Goal: Task Accomplishment & Management: Manage account settings

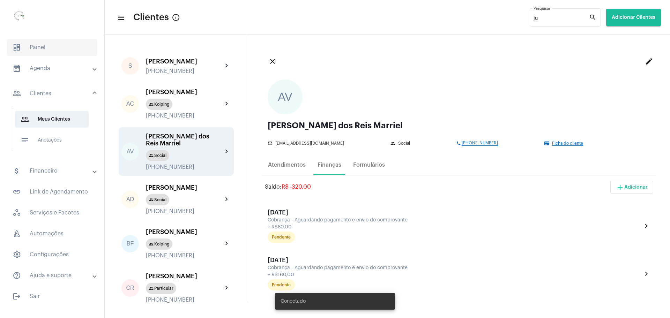
scroll to position [175, 0]
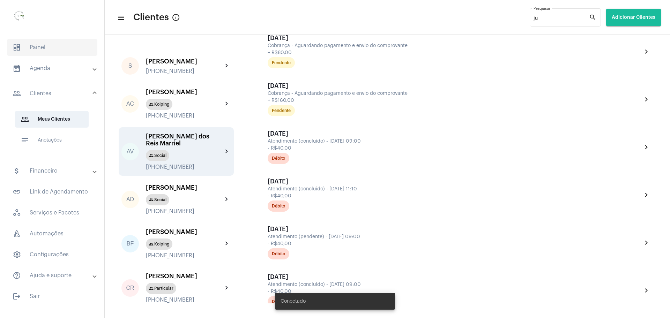
drag, startPoint x: 33, startPoint y: 48, endPoint x: 38, endPoint y: 50, distance: 4.9
click at [35, 48] on span "dashboard Painel" at bounding box center [52, 47] width 90 height 17
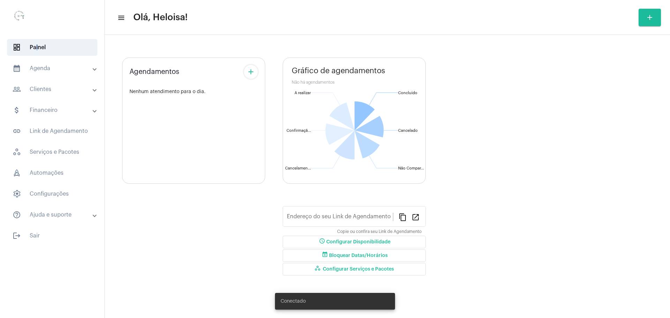
type input "[URL][DOMAIN_NAME]"
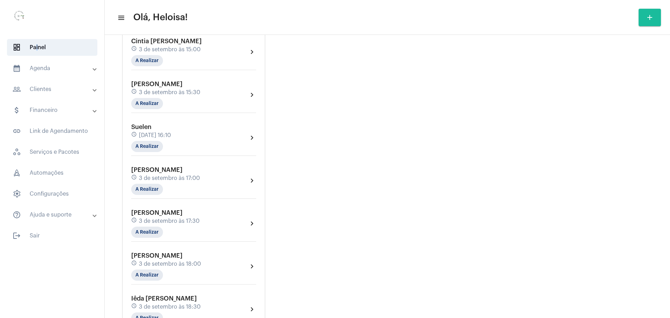
scroll to position [366, 0]
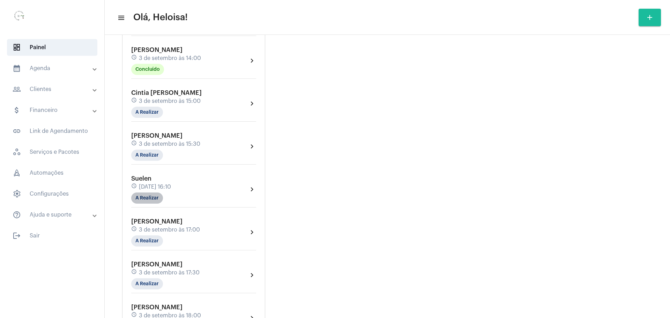
click at [144, 198] on mat-chip "A Realizar" at bounding box center [147, 198] width 32 height 11
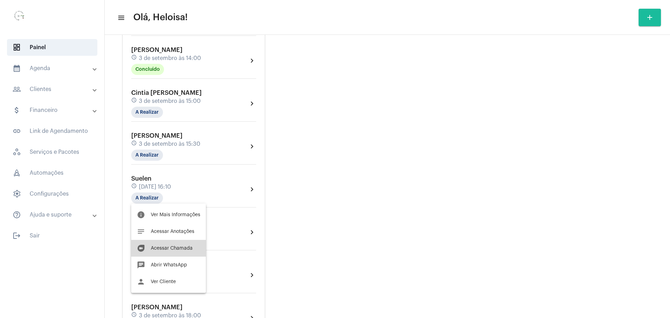
click at [173, 250] on span "Acessar Chamada" at bounding box center [172, 248] width 42 height 5
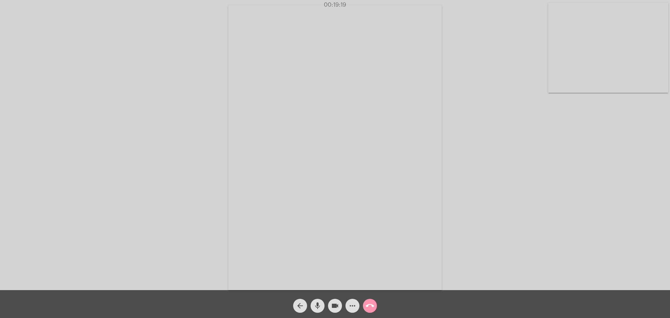
click at [556, 218] on div "Acessando Câmera e Microfone..." at bounding box center [335, 147] width 669 height 290
click at [565, 206] on div "Acessando Câmera e Microfone..." at bounding box center [335, 147] width 669 height 290
click at [137, 125] on div "Acessando Câmera e Microfone..." at bounding box center [335, 147] width 669 height 290
click at [356, 107] on video at bounding box center [335, 147] width 214 height 285
click at [184, 137] on video at bounding box center [151, 147] width 214 height 285
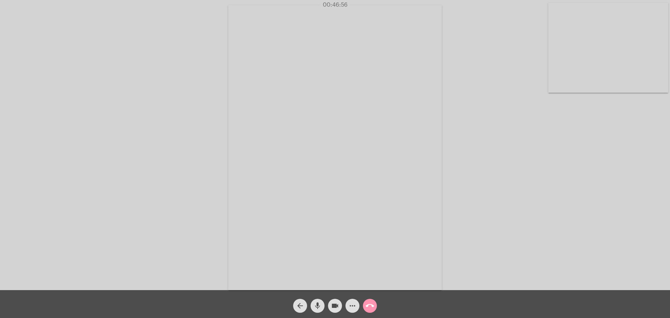
click at [500, 176] on div "Acessando Câmera e Microfone..." at bounding box center [335, 147] width 669 height 290
click at [494, 232] on div "Acessando Câmera e Microfone..." at bounding box center [335, 147] width 669 height 290
click at [494, 190] on div "Acessando Câmera e Microfone..." at bounding box center [335, 147] width 669 height 290
click at [371, 308] on mat-icon "call_end" at bounding box center [370, 306] width 8 height 8
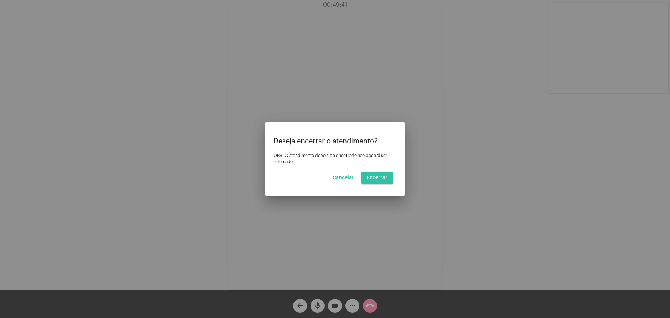
click at [385, 177] on span "Encerrar" at bounding box center [377, 178] width 21 height 5
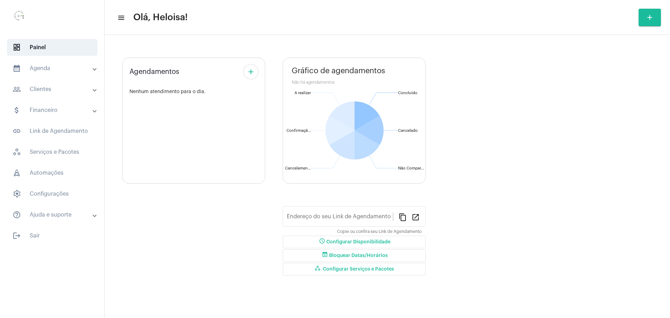
type input "[URL][DOMAIN_NAME]"
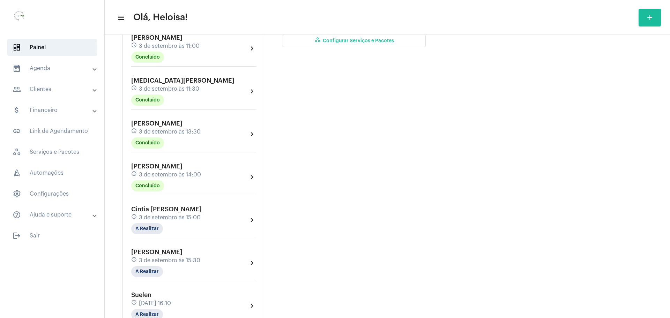
scroll to position [262, 0]
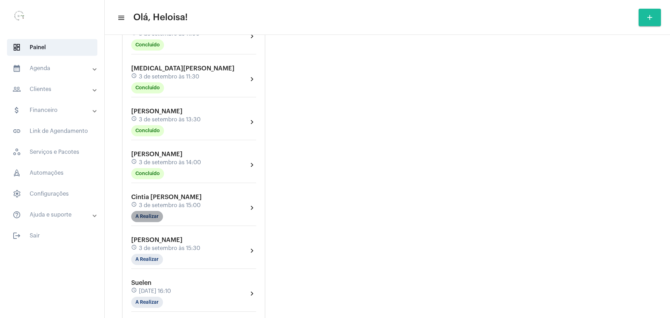
click at [144, 220] on mat-chip "A Realizar" at bounding box center [147, 216] width 32 height 11
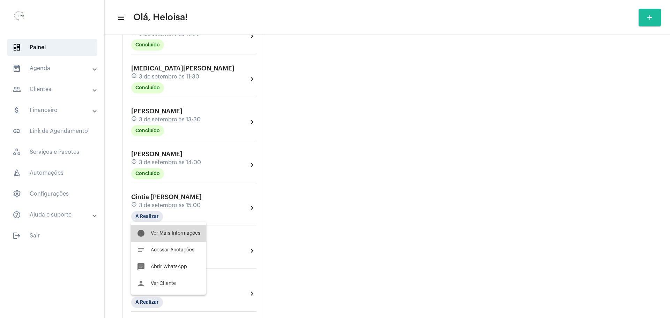
click at [175, 233] on span "Ver Mais Informações" at bounding box center [176, 233] width 50 height 5
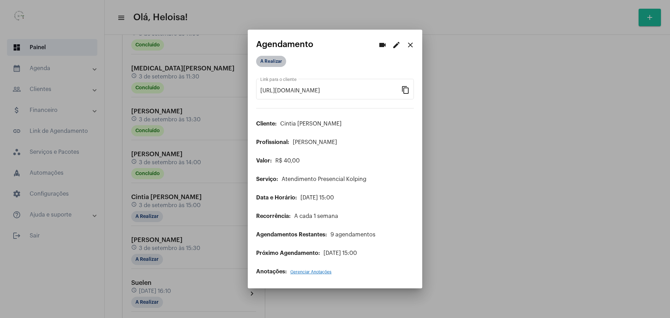
click at [271, 58] on mat-chip "A Realizar" at bounding box center [271, 61] width 30 height 11
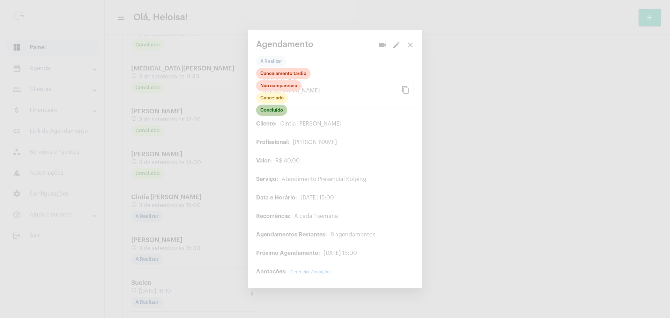
click at [271, 115] on mat-chip "Concluído" at bounding box center [271, 110] width 31 height 11
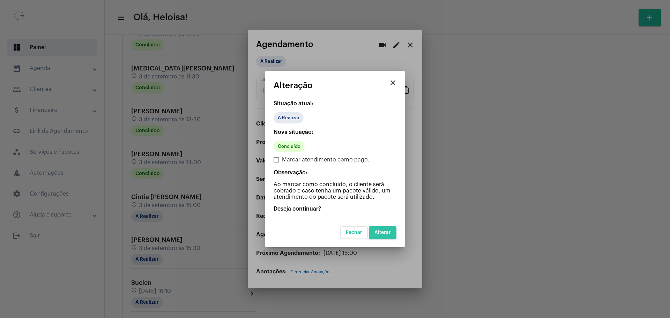
click at [389, 230] on button "Alterar" at bounding box center [383, 233] width 28 height 13
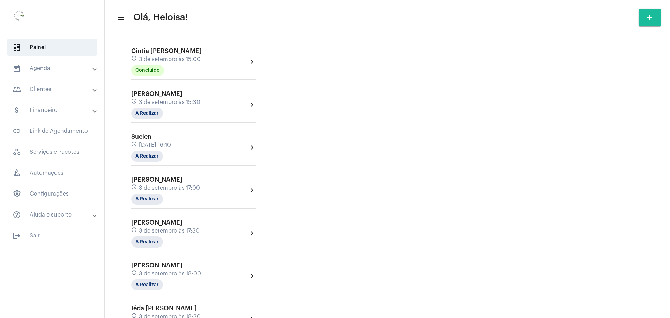
scroll to position [393, 0]
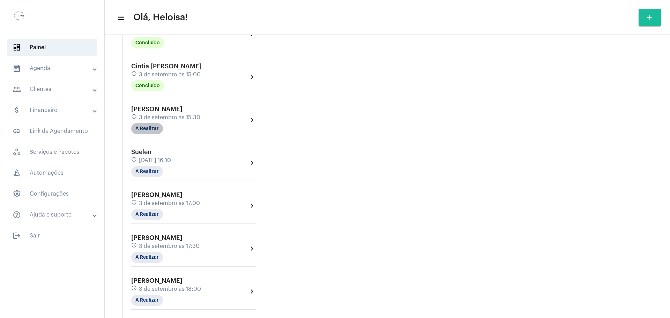
click at [140, 131] on mat-chip "A Realizar" at bounding box center [147, 128] width 32 height 11
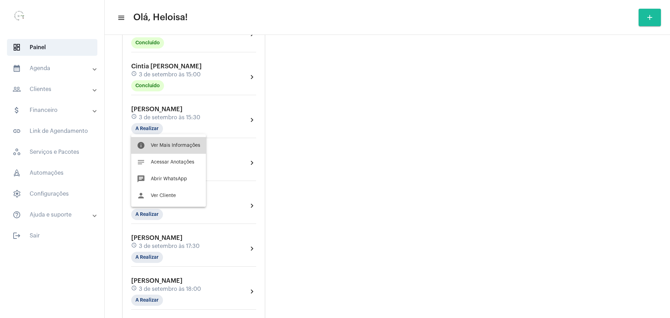
click at [163, 150] on button "info Ver Mais Informações" at bounding box center [168, 145] width 75 height 17
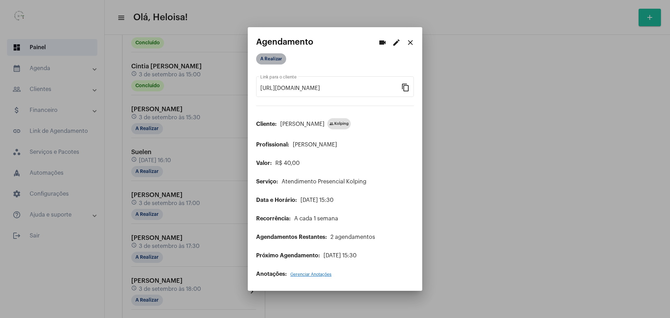
click at [272, 61] on mat-chip "A Realizar" at bounding box center [271, 58] width 30 height 11
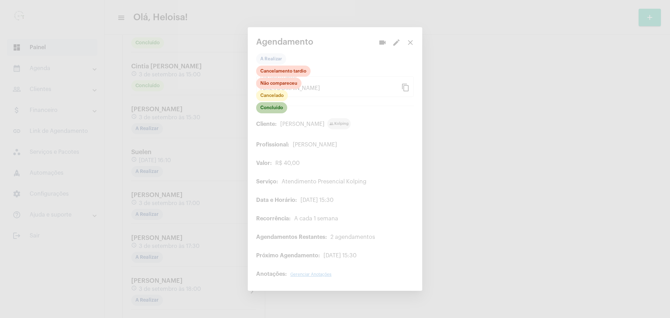
click at [276, 109] on mat-chip "Concluído" at bounding box center [271, 107] width 31 height 11
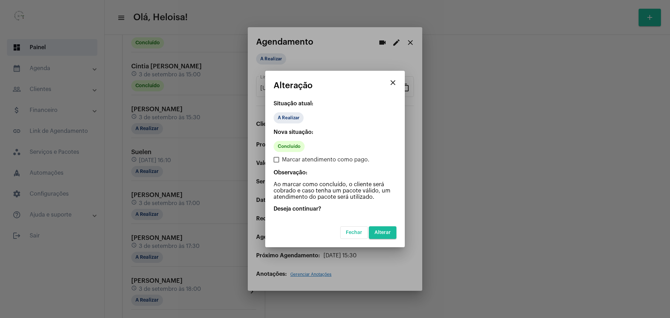
click at [380, 228] on button "Alterar" at bounding box center [383, 233] width 28 height 13
